Goal: Find specific page/section

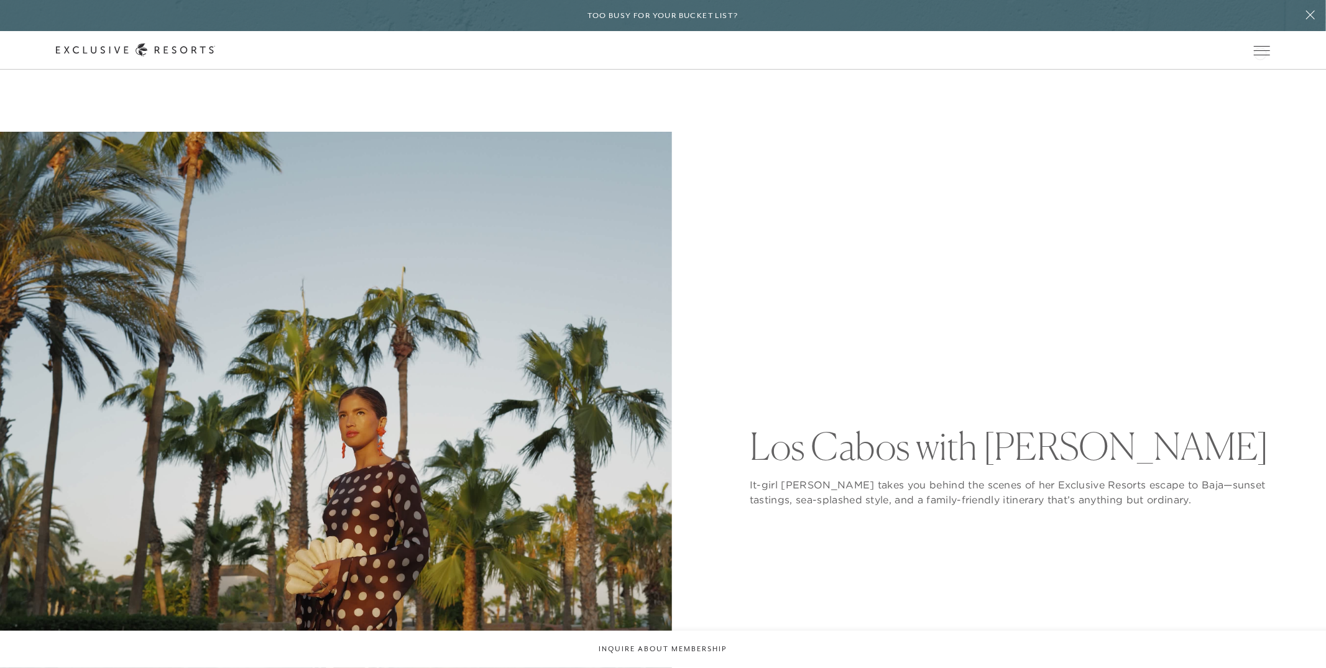
click at [0, 0] on icon at bounding box center [0, 0] width 0 height 0
type input "cabos"
click at [0, 0] on icon at bounding box center [0, 0] width 0 height 0
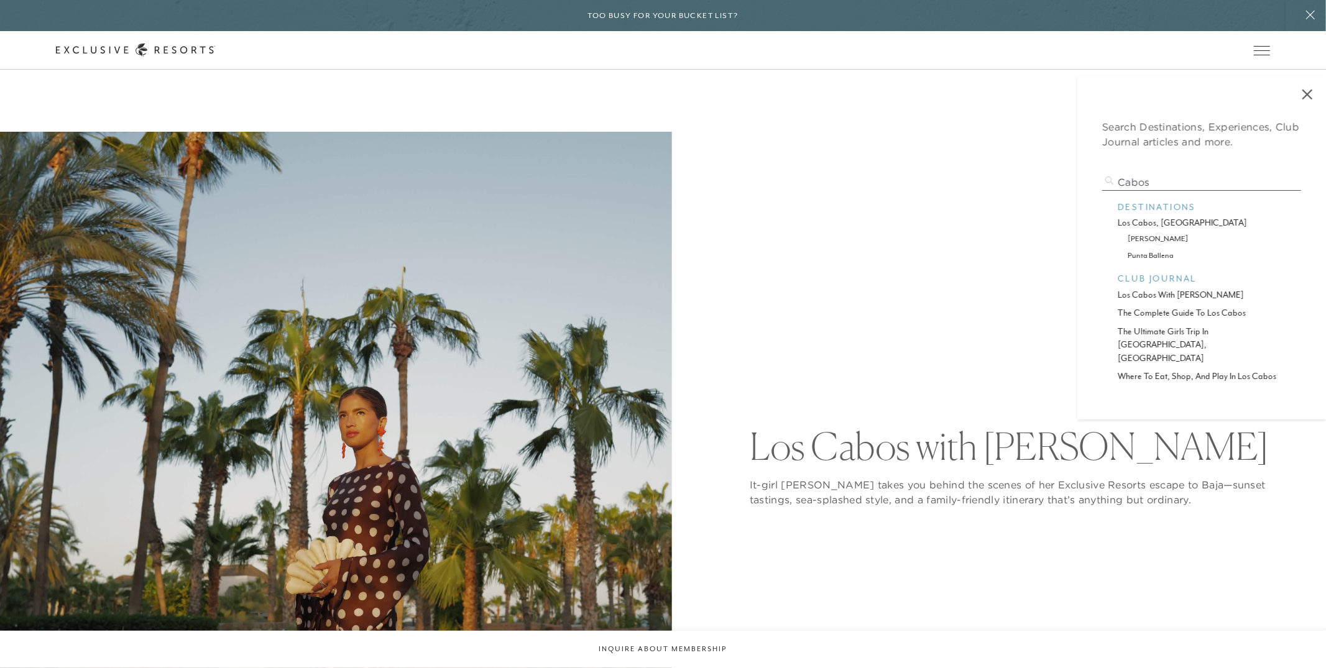
click at [1158, 237] on p "esperanza" at bounding box center [1202, 238] width 148 height 12
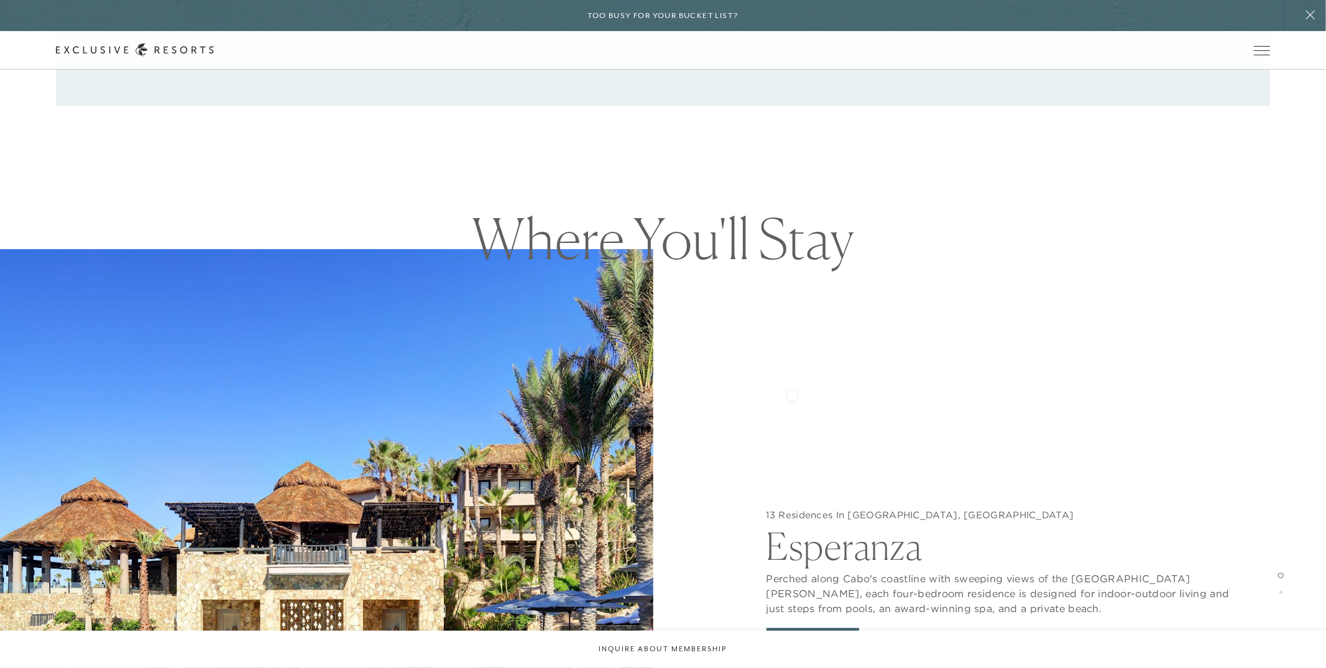
scroll to position [1275, 0]
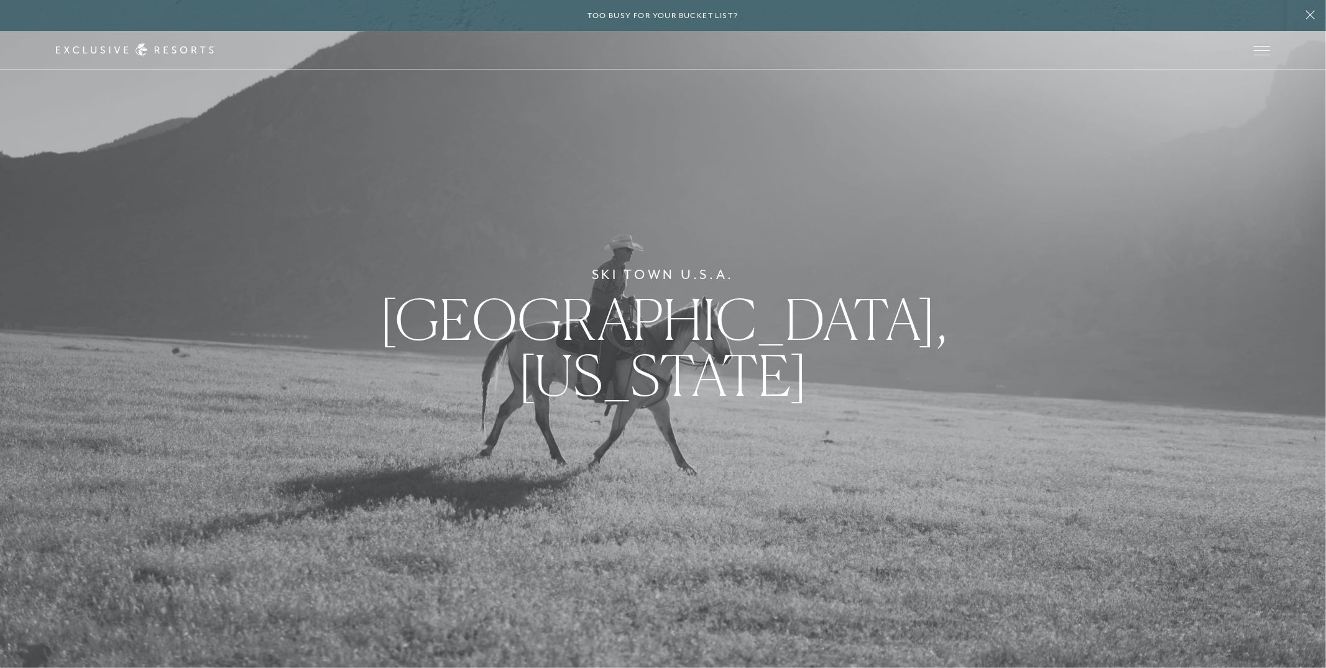
click at [714, 272] on div "Ski Town U.S.A. [GEOGRAPHIC_DATA], [US_STATE]" at bounding box center [663, 334] width 1326 height 668
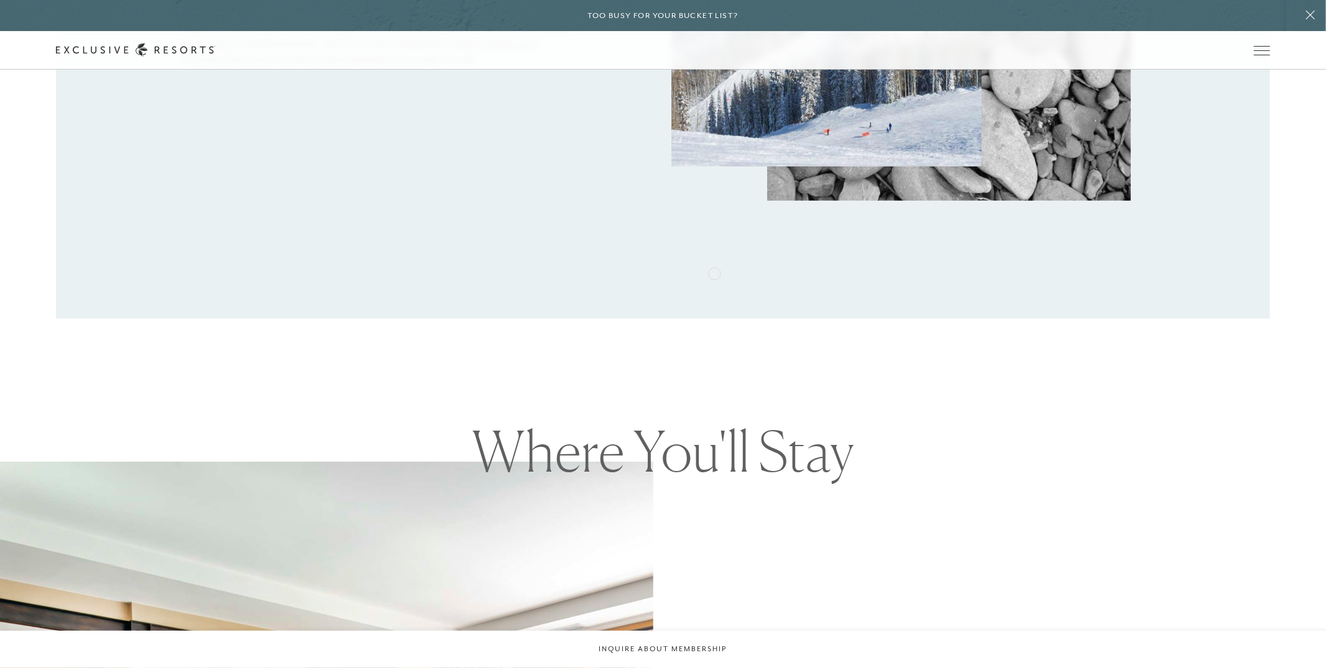
scroll to position [1038, 0]
